Goal: Use online tool/utility: Utilize a website feature to perform a specific function

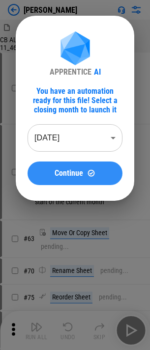
click at [105, 178] on button "Continue" at bounding box center [75, 174] width 95 height 24
click at [45, 165] on button "Continue" at bounding box center [75, 174] width 95 height 24
click at [57, 178] on button "Continue" at bounding box center [75, 174] width 95 height 24
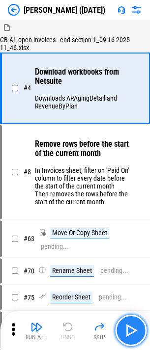
click at [133, 326] on img "button" at bounding box center [131, 331] width 16 height 16
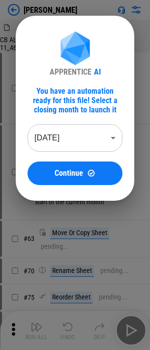
click at [16, 12] on div "APPRENTICE AI You have an automation ready for this file! Select a closing mont…" at bounding box center [75, 108] width 150 height 217
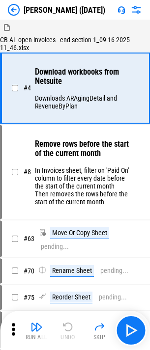
click at [17, 7] on img at bounding box center [14, 10] width 12 height 12
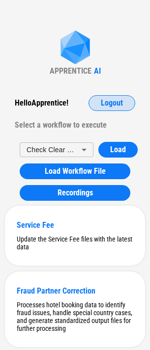
click at [106, 103] on span "Logout" at bounding box center [112, 103] width 22 height 8
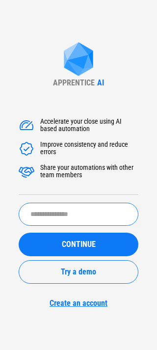
click at [72, 222] on input "text" at bounding box center [79, 214] width 120 height 23
type input "*****"
click at [19, 233] on button "CONTINUE" at bounding box center [79, 245] width 120 height 24
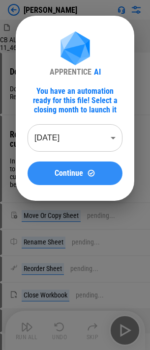
click at [92, 167] on button "Continue" at bounding box center [75, 174] width 95 height 24
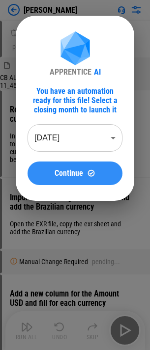
click at [48, 171] on div "Continue" at bounding box center [74, 173] width 71 height 8
